Goal: Task Accomplishment & Management: Use online tool/utility

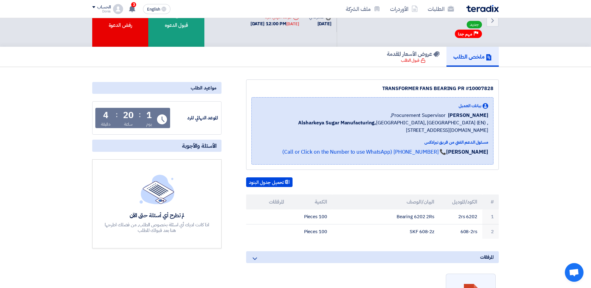
scroll to position [62, 0]
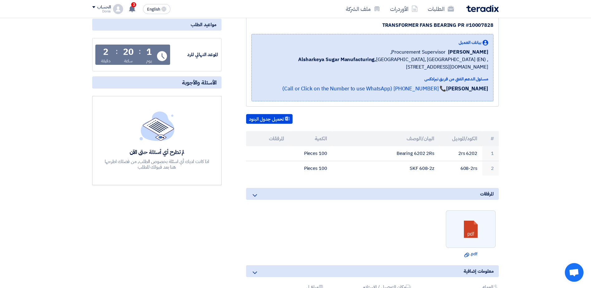
scroll to position [93, 0]
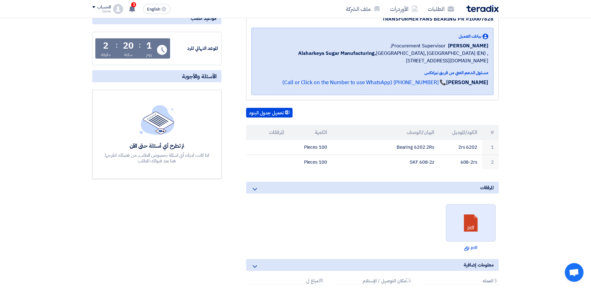
click at [468, 216] on link at bounding box center [471, 222] width 50 height 37
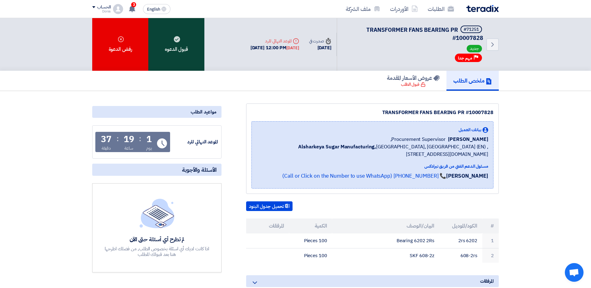
click at [190, 49] on div "قبول الدعوه" at bounding box center [176, 44] width 56 height 53
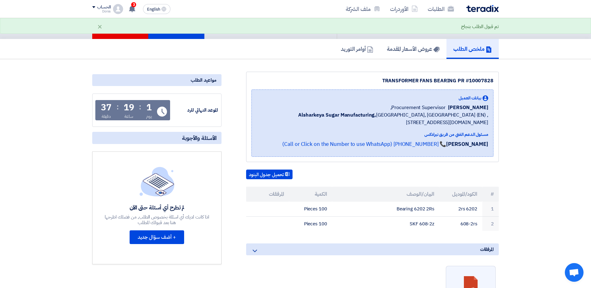
scroll to position [62, 0]
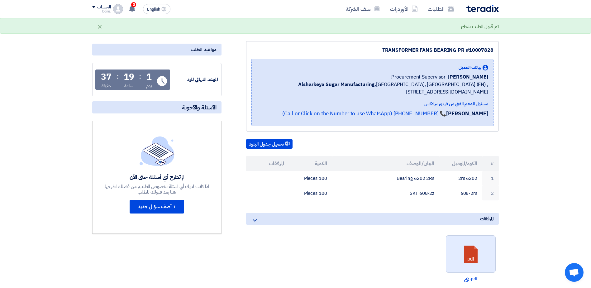
click at [471, 263] on link at bounding box center [471, 254] width 50 height 37
